Goal: Use online tool/utility: Utilize a website feature to perform a specific function

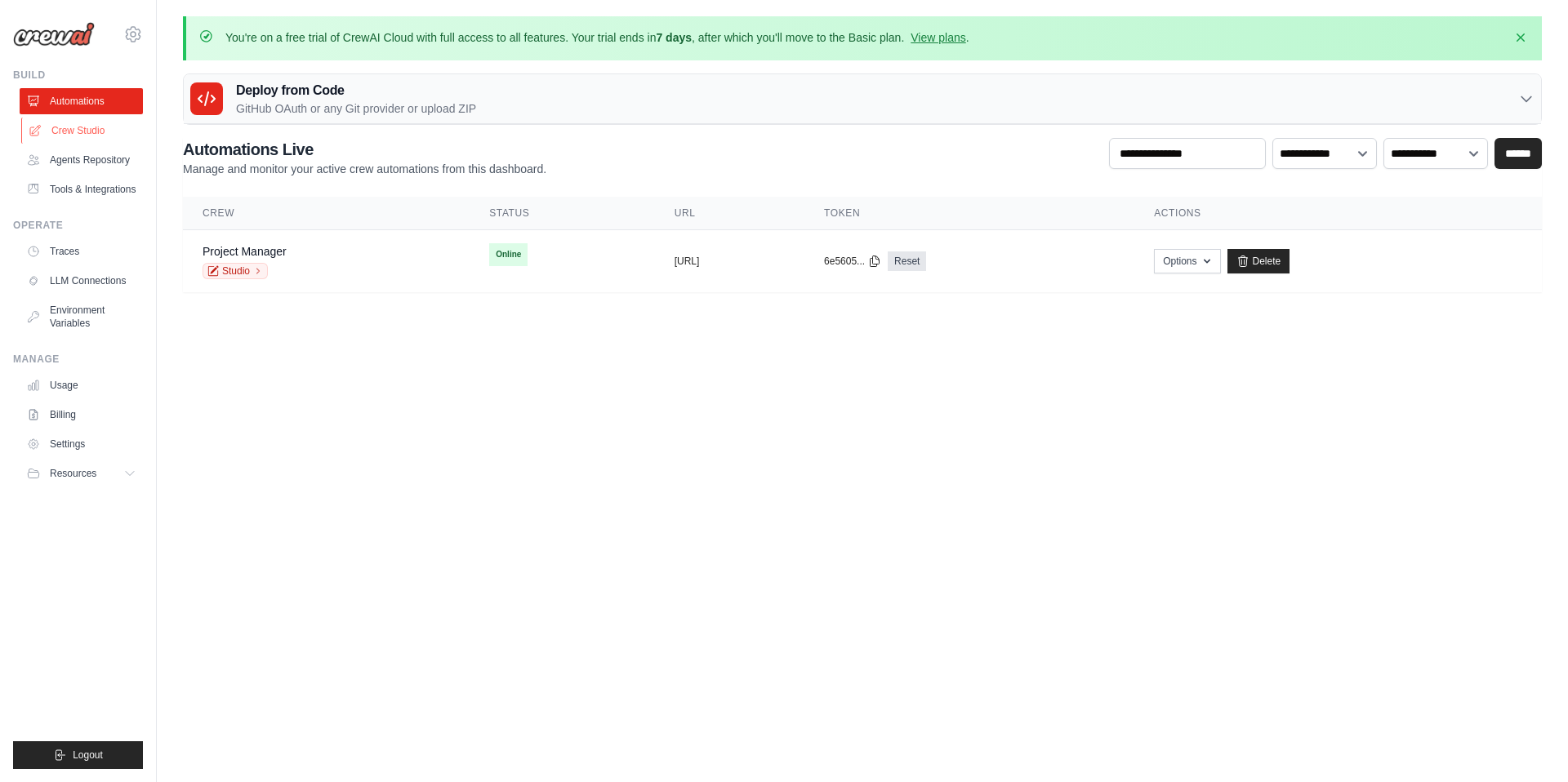
click at [93, 133] on link "Crew Studio" at bounding box center [83, 130] width 123 height 26
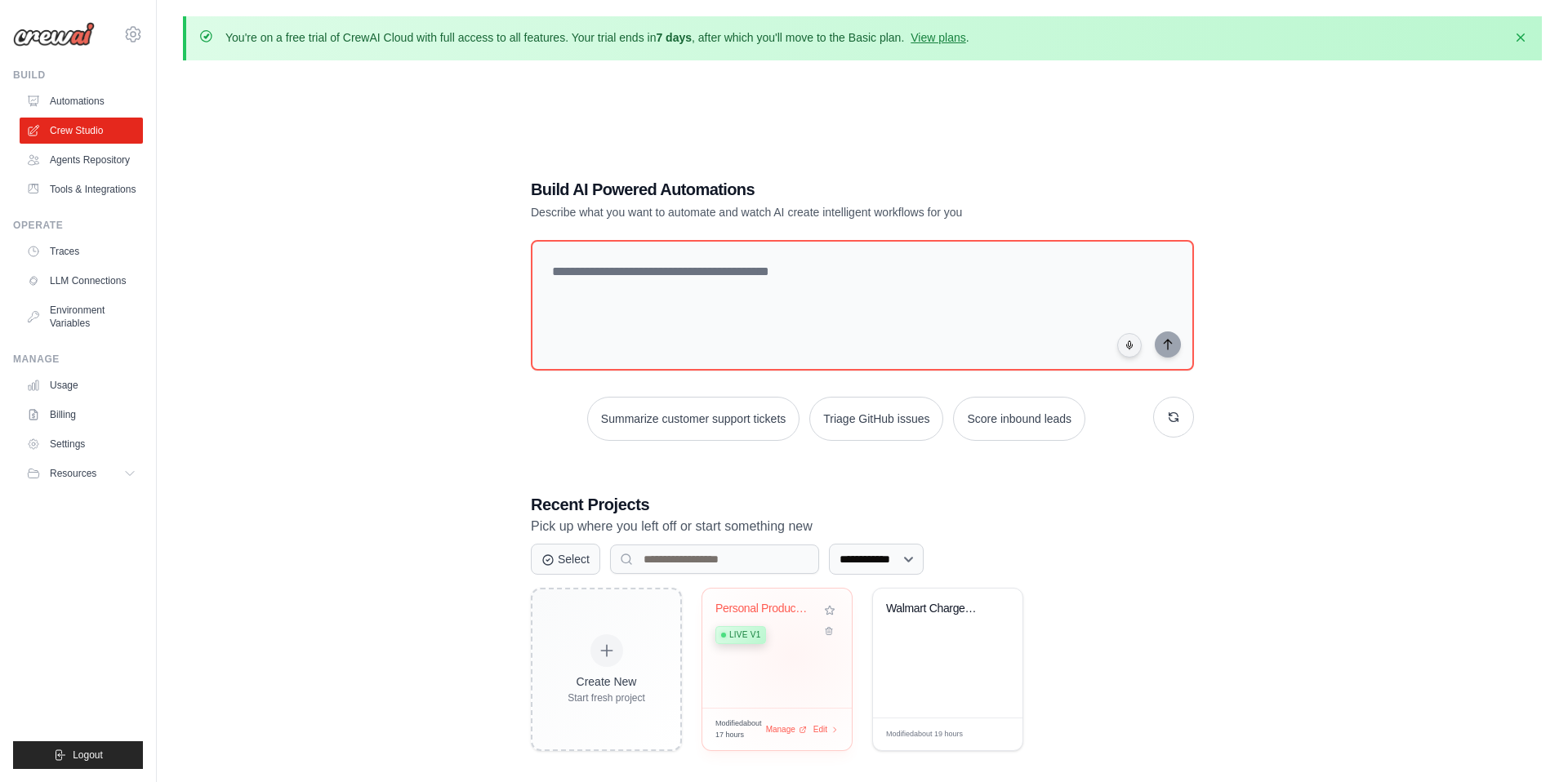
click at [793, 655] on div "Personal Productivity & Project Man... Live v1" at bounding box center [776, 648] width 149 height 119
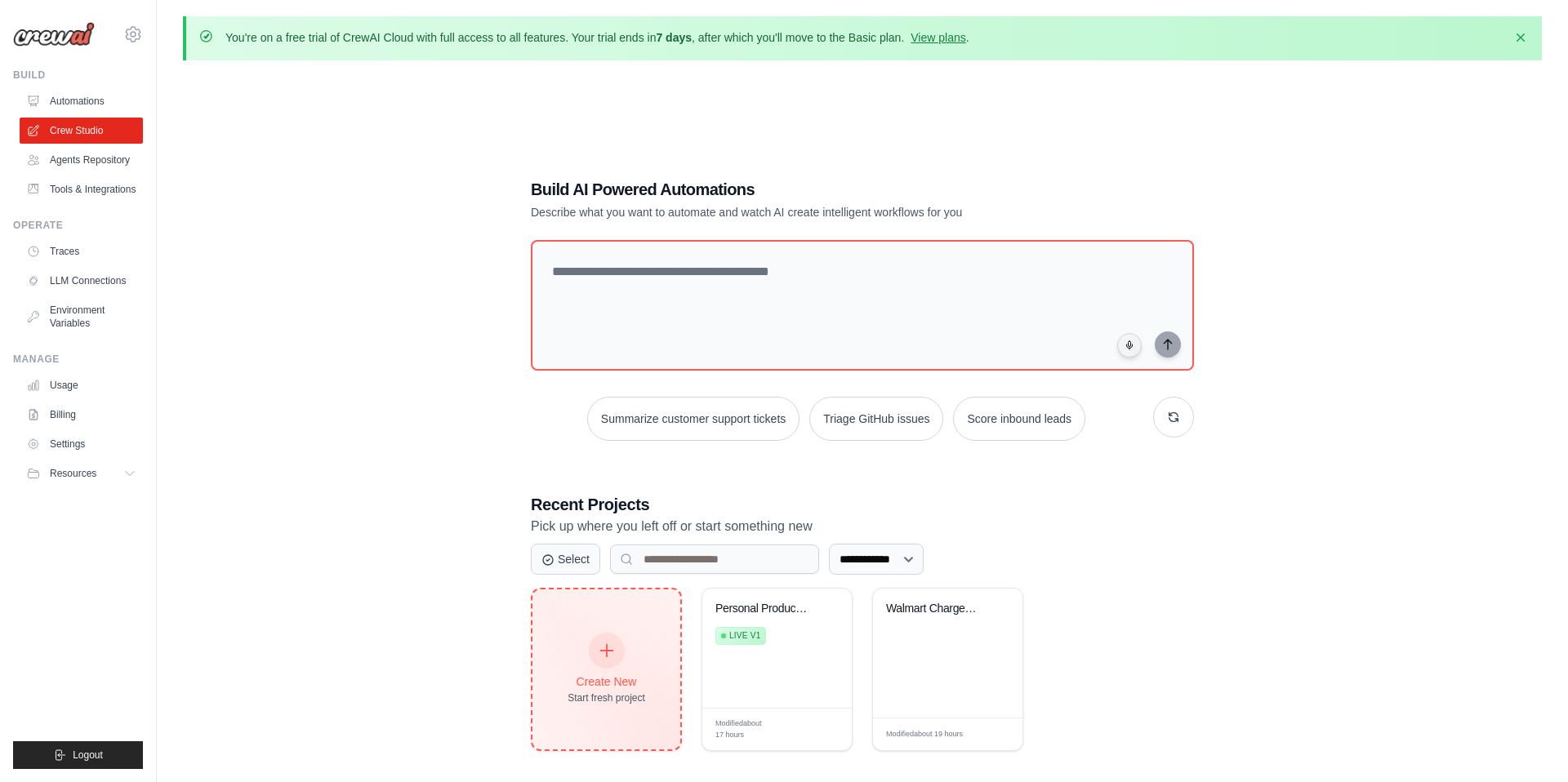
click at [612, 648] on icon at bounding box center [606, 650] width 18 height 18
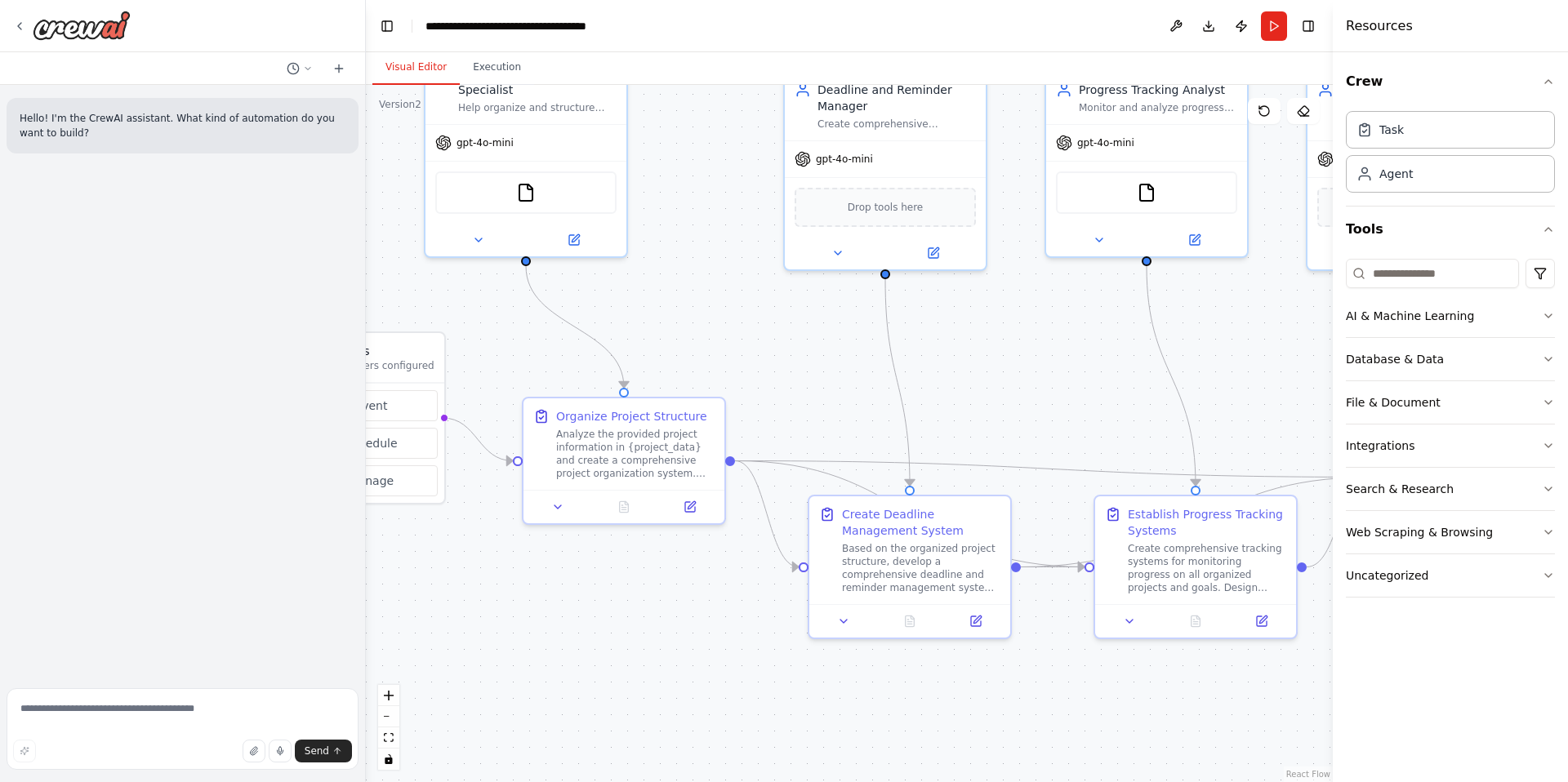
drag, startPoint x: 1007, startPoint y: 482, endPoint x: 838, endPoint y: 388, distance: 193.4
click at [838, 388] on div ".deletable-edge-delete-btn { width: 20px; height: 20px; border: 0px solid #ffff…" at bounding box center [849, 433] width 967 height 698
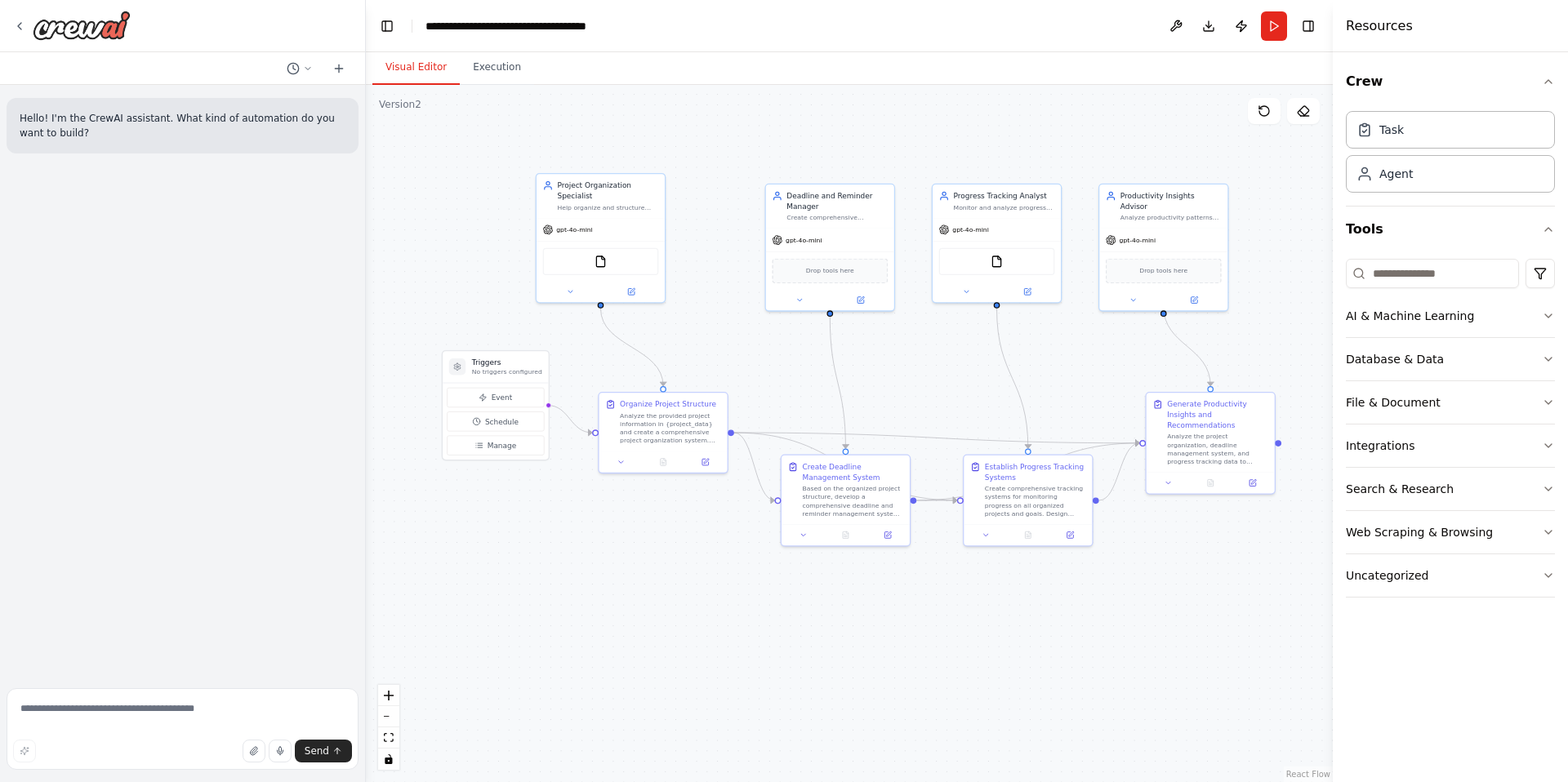
drag, startPoint x: 914, startPoint y: 379, endPoint x: 874, endPoint y: 376, distance: 40.1
click at [874, 376] on div ".deletable-edge-delete-btn { width: 20px; height: 20px; border: 0px solid #ffff…" at bounding box center [849, 433] width 967 height 698
drag, startPoint x: 954, startPoint y: 376, endPoint x: 945, endPoint y: 365, distance: 14.2
click at [945, 365] on div ".deletable-edge-delete-btn { width: 20px; height: 20px; border: 0px solid #ffff…" at bounding box center [849, 433] width 967 height 698
click at [339, 69] on icon at bounding box center [339, 68] width 0 height 8
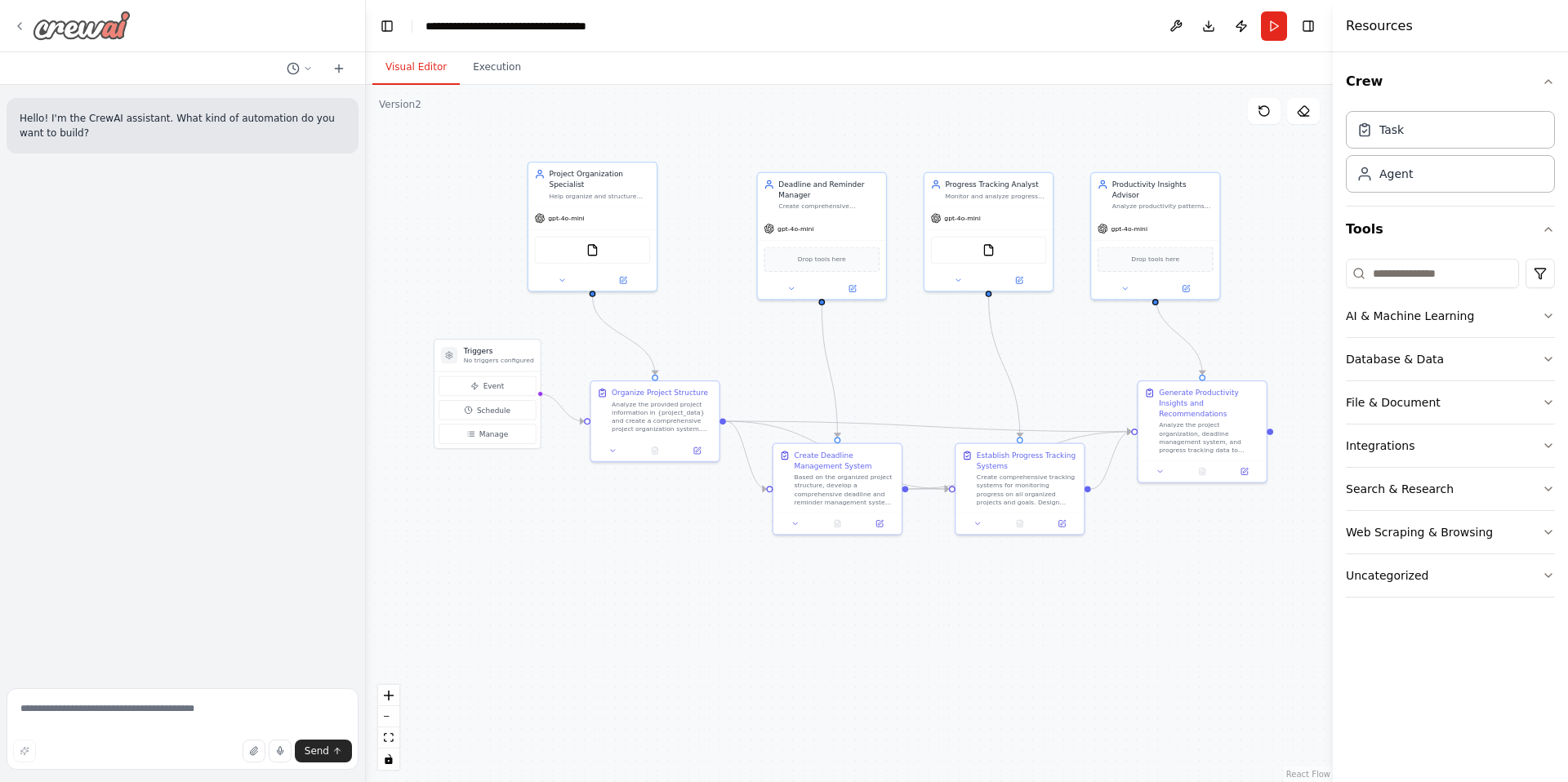
click at [24, 20] on icon at bounding box center [19, 26] width 13 height 13
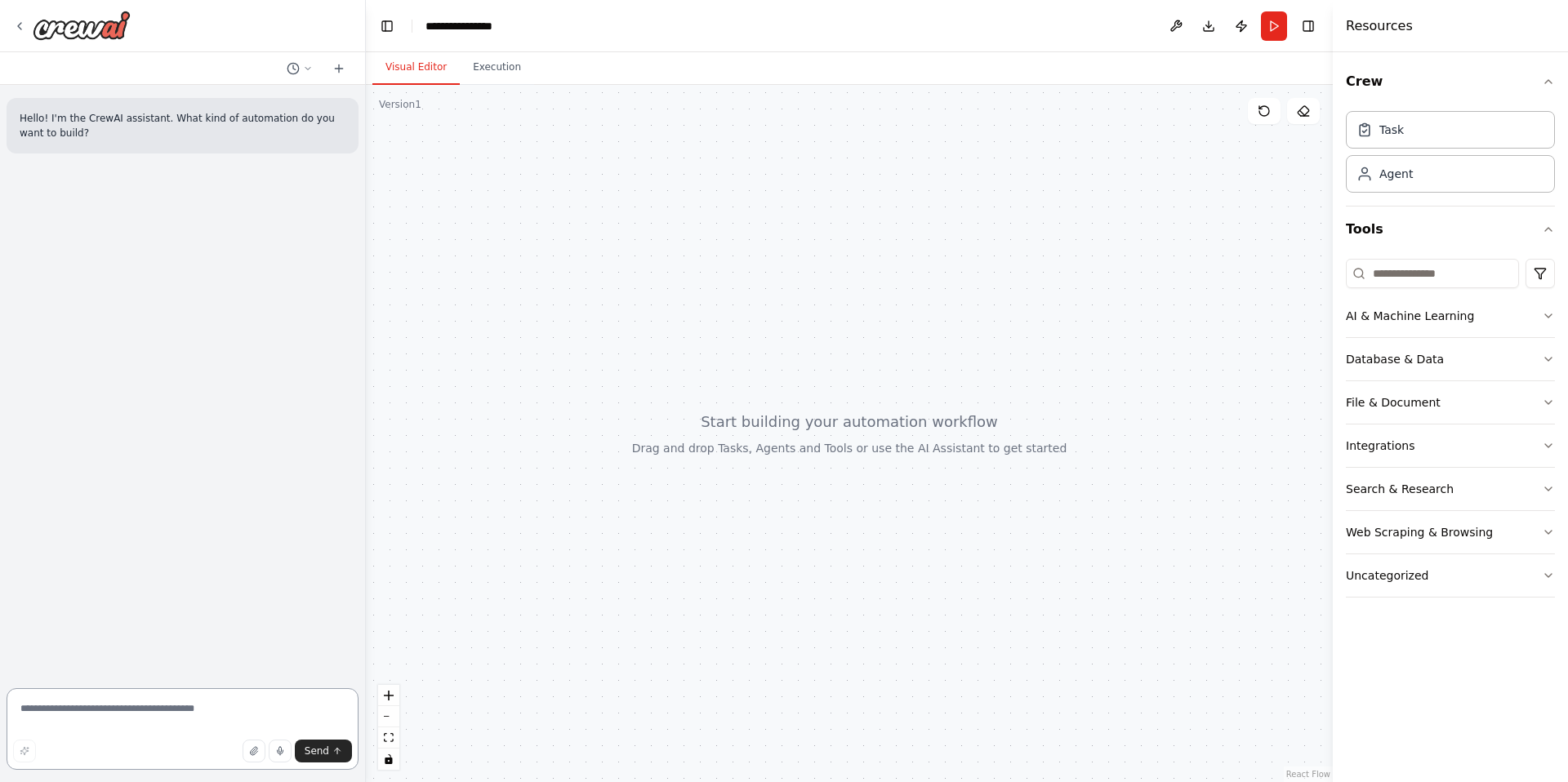
click at [218, 715] on textarea at bounding box center [183, 729] width 352 height 82
type textarea "**********"
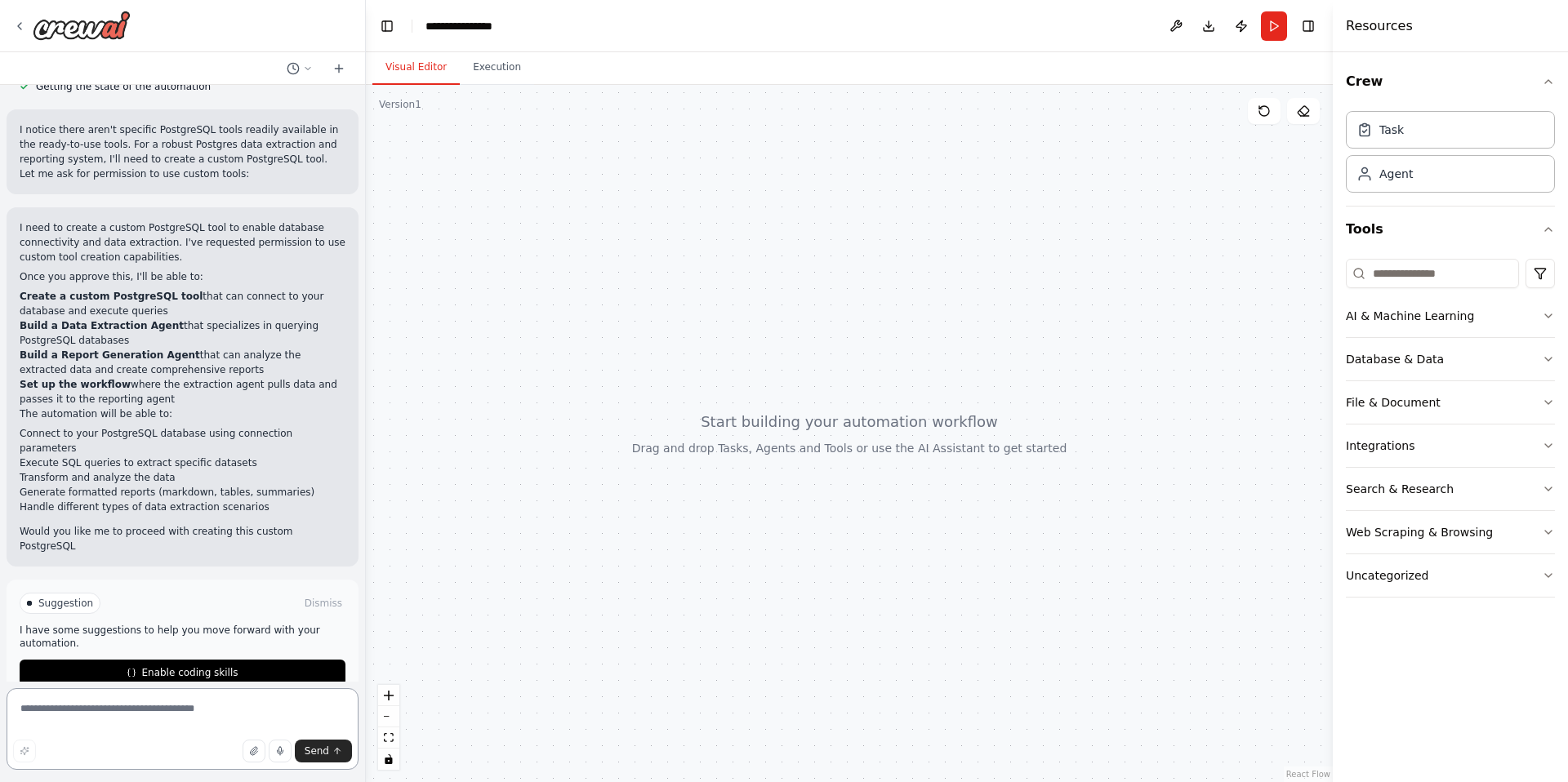
scroll to position [712, 0]
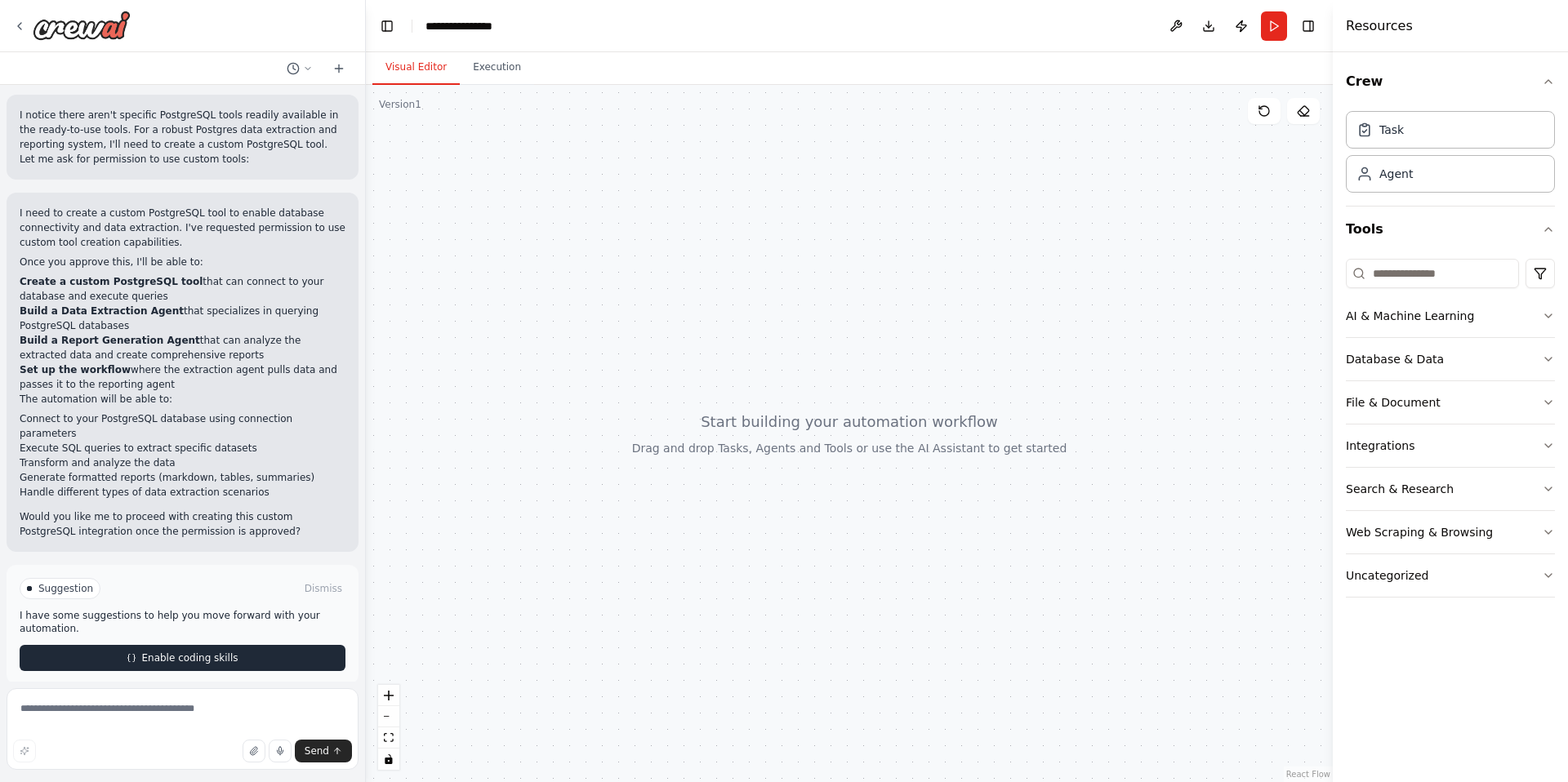
click at [177, 652] on span "Enable coding skills" at bounding box center [190, 658] width 97 height 13
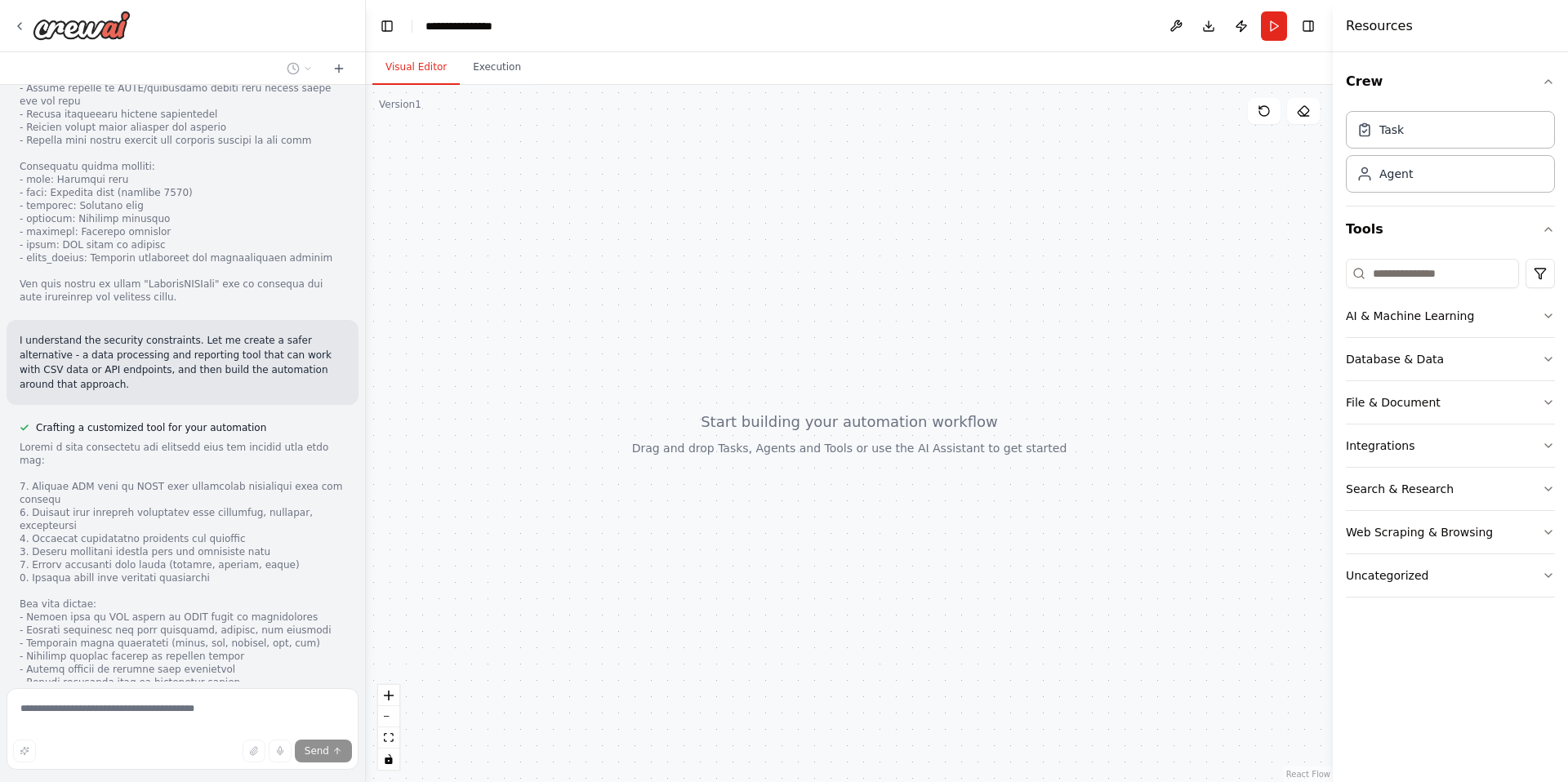
scroll to position [1498, 0]
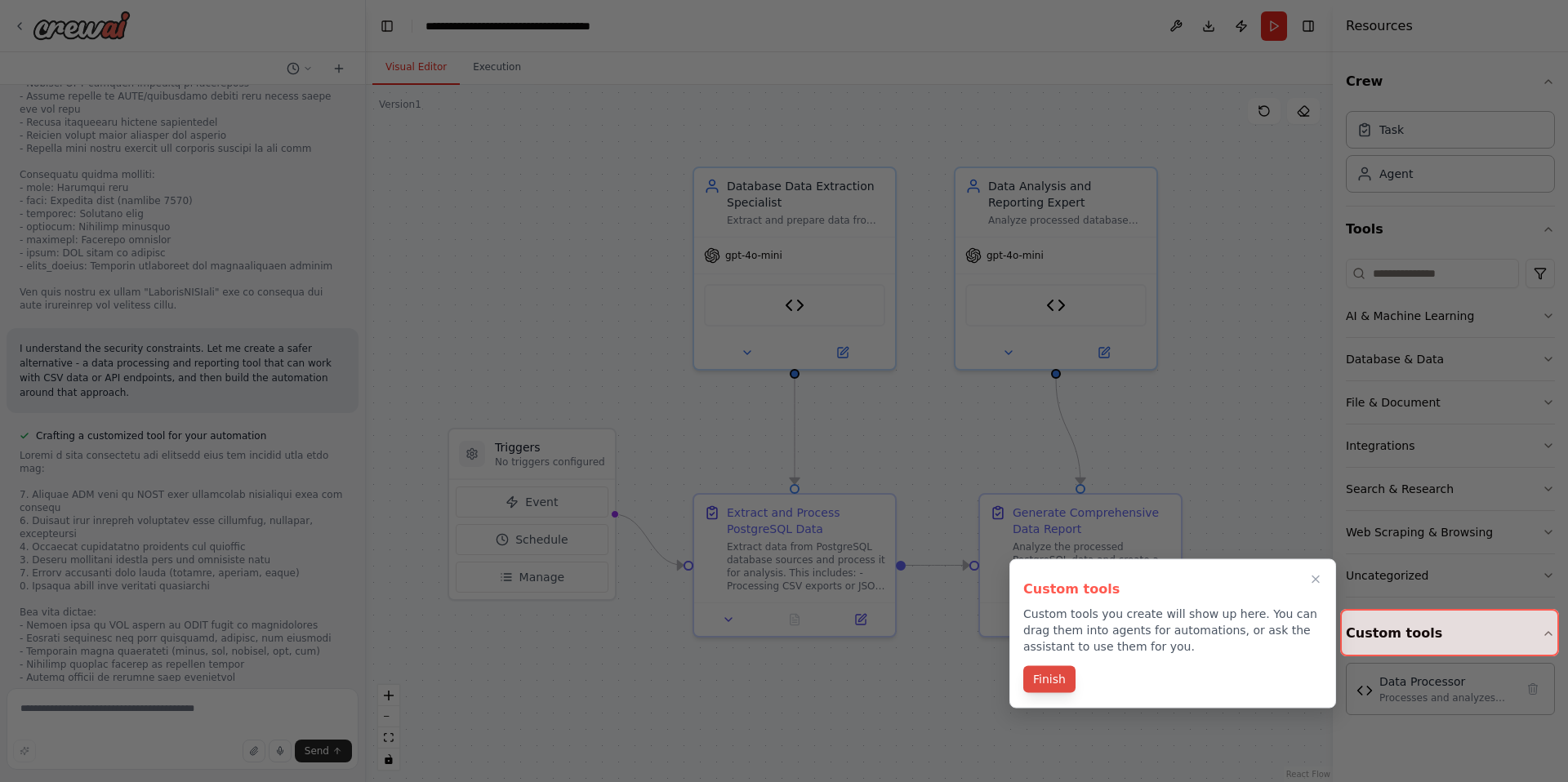
click at [1055, 681] on button "Finish" at bounding box center [1049, 679] width 53 height 27
